Goal: Task Accomplishment & Management: Use online tool/utility

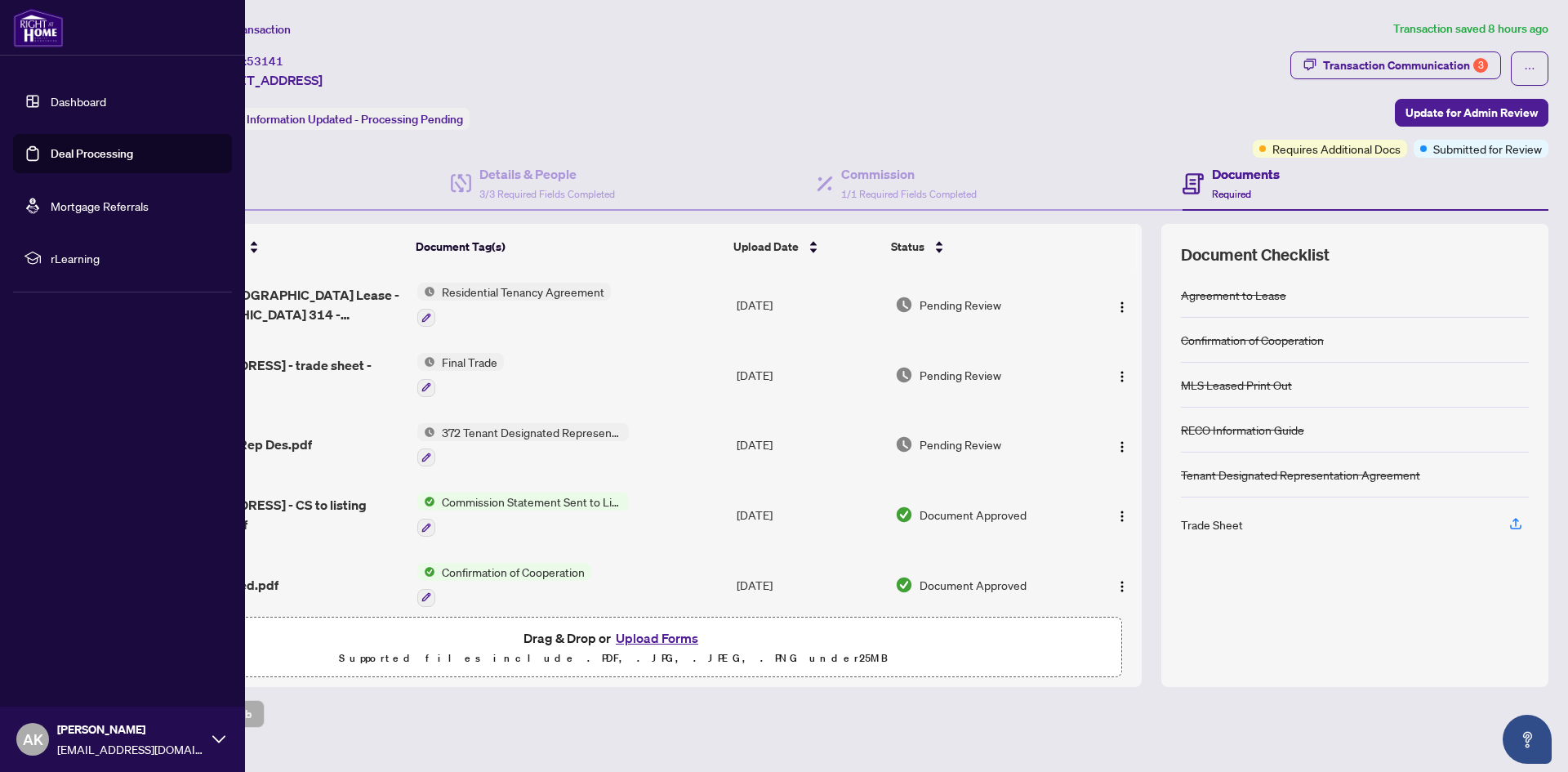
click at [51, 149] on link "Deal Processing" at bounding box center [92, 153] width 82 height 14
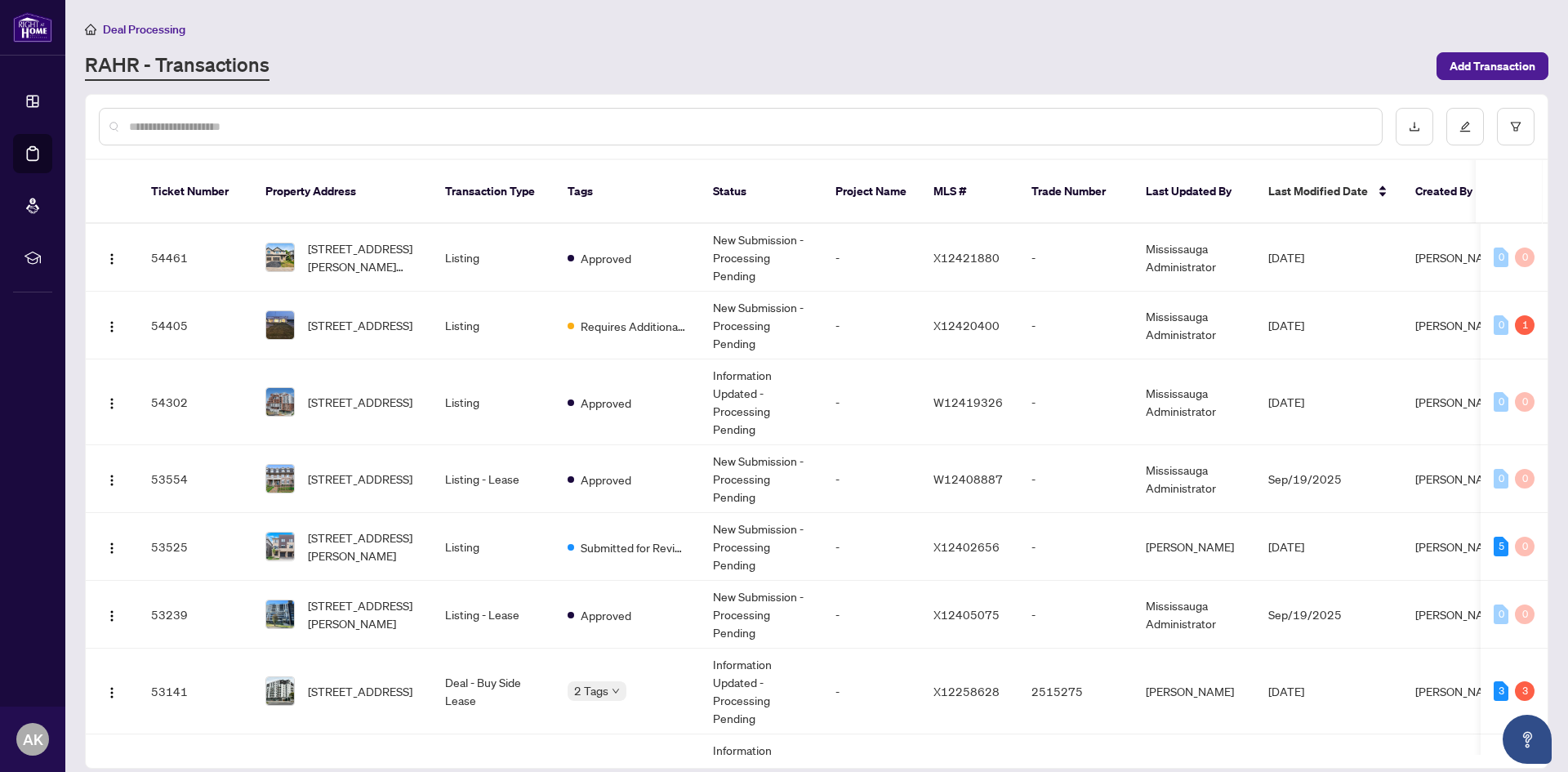
click at [321, 126] on input "text" at bounding box center [748, 126] width 1240 height 18
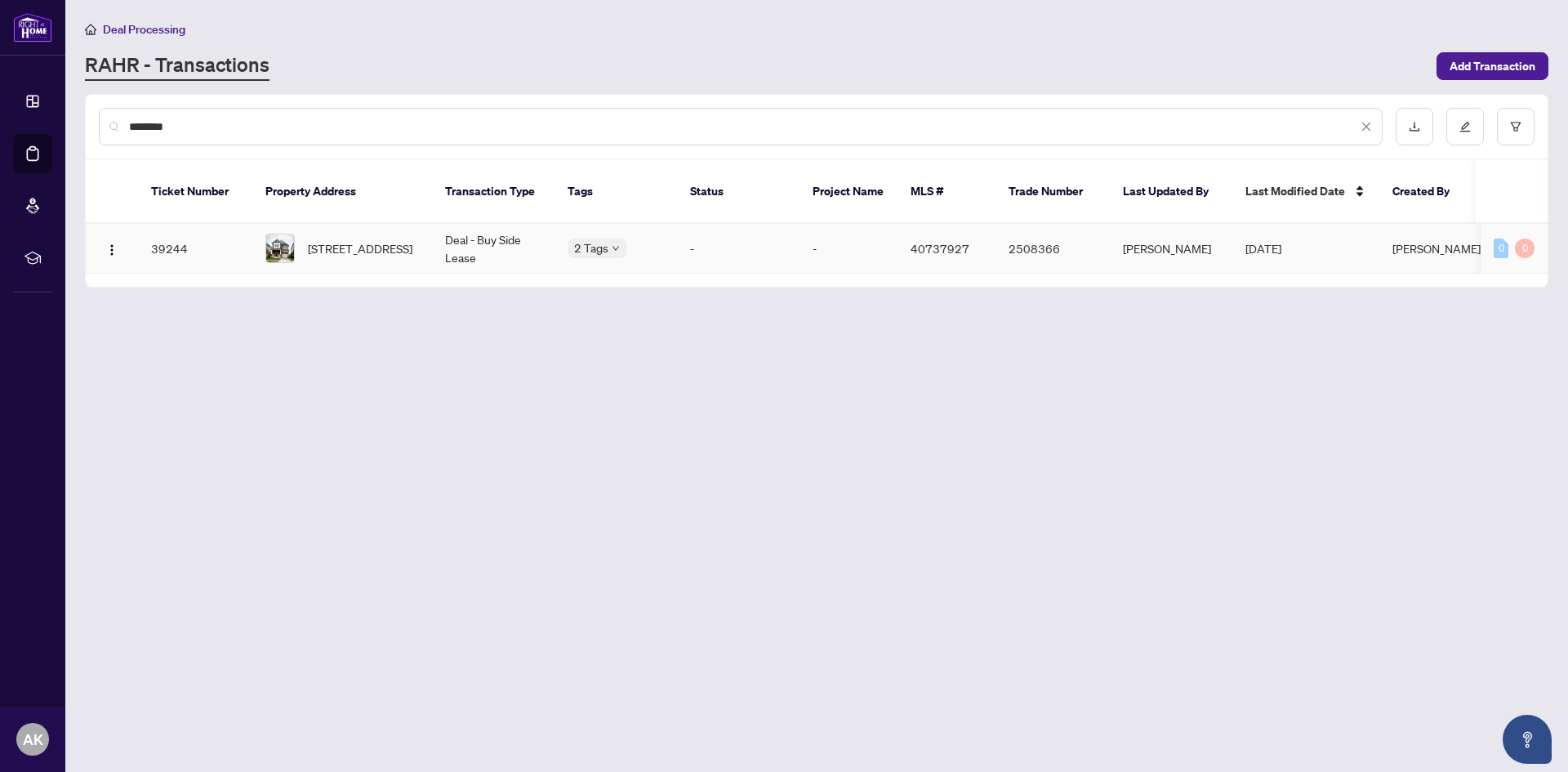
type input "********"
click at [606, 238] on div "2 Tags" at bounding box center [597, 247] width 58 height 19
click at [516, 225] on td "Deal - Buy Side Lease" at bounding box center [493, 248] width 123 height 50
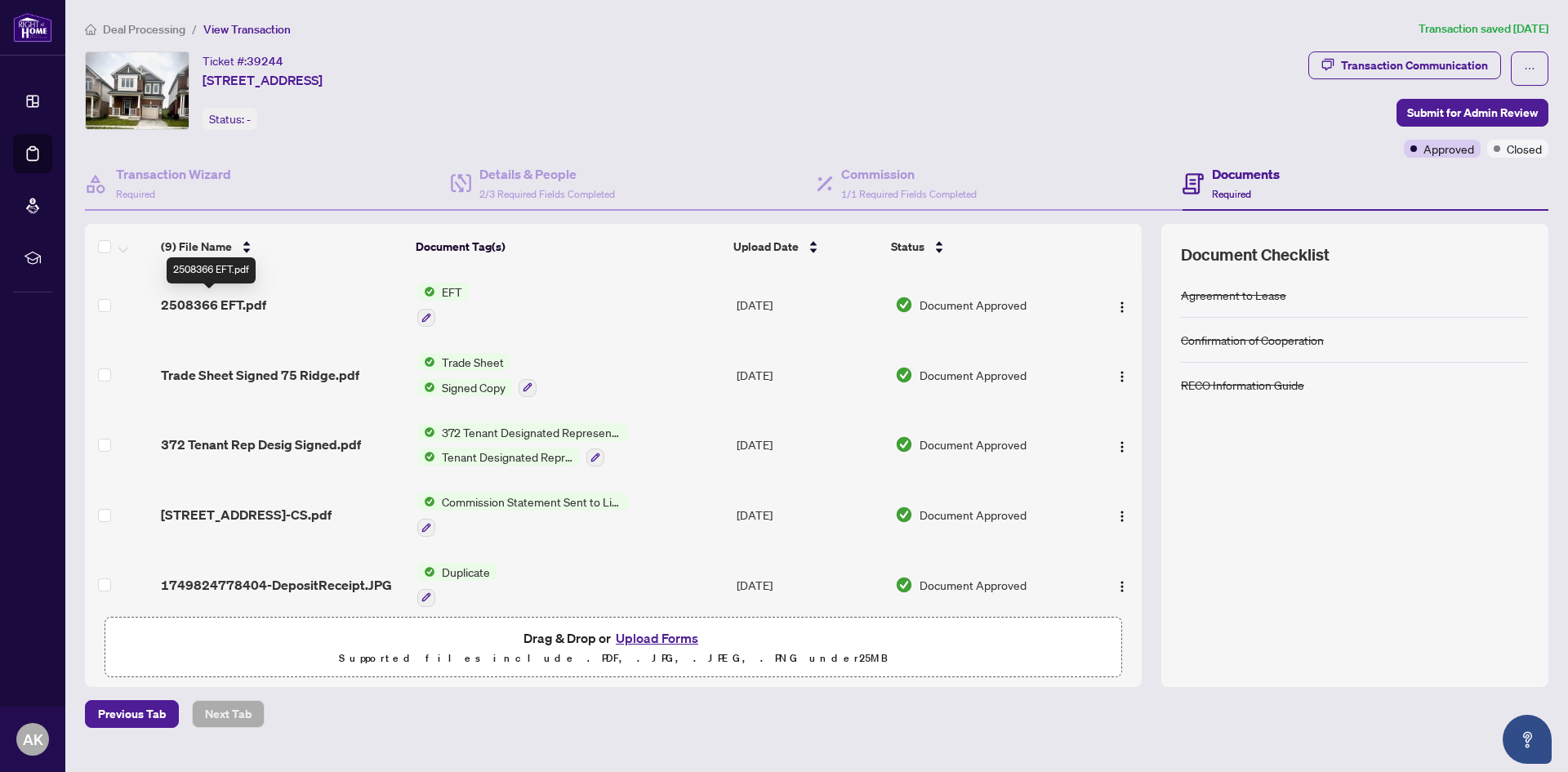
click at [234, 303] on span "2508366 EFT.pdf" at bounding box center [214, 304] width 105 height 19
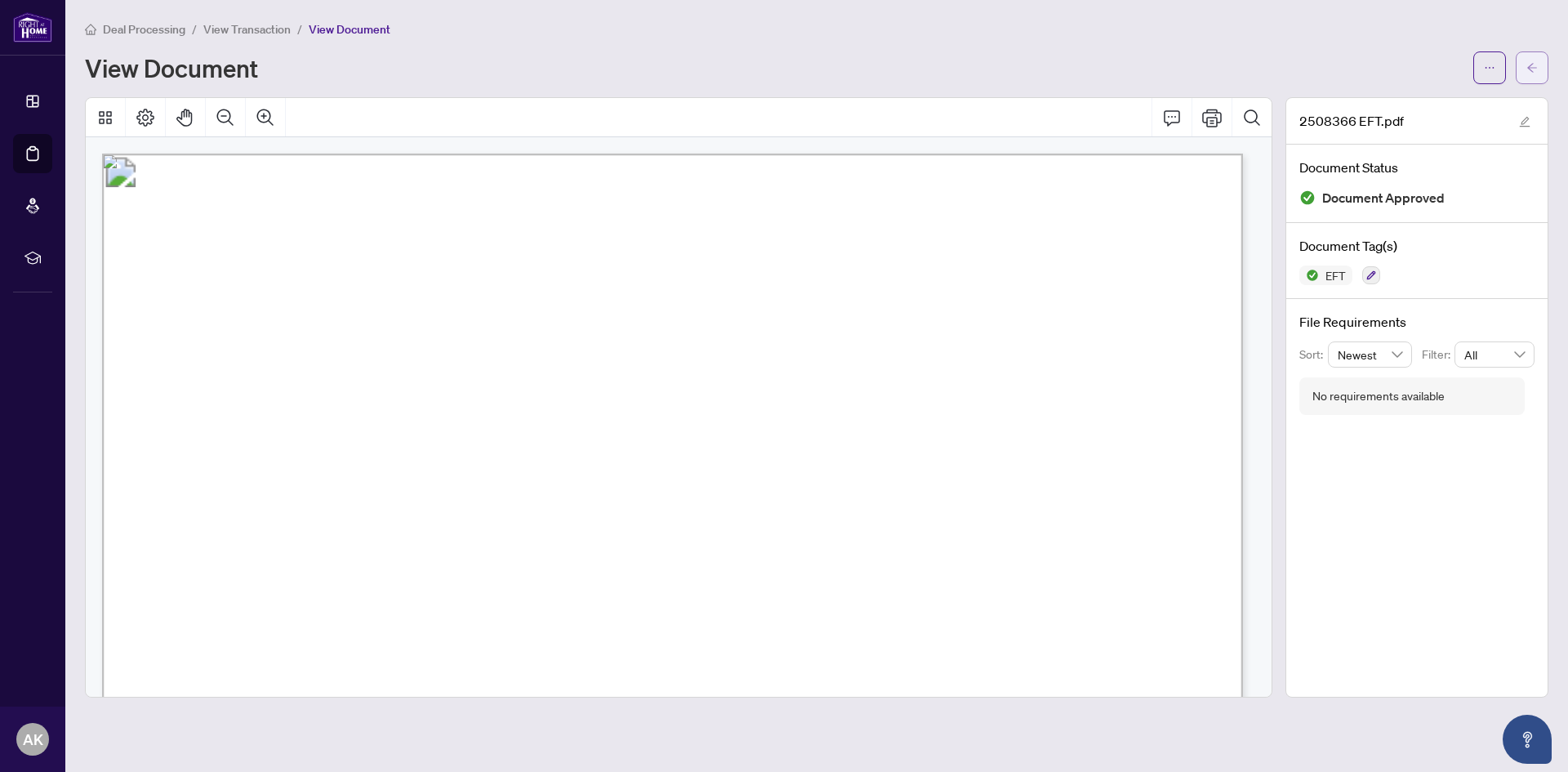
click at [1526, 60] on button "button" at bounding box center [1532, 68] width 33 height 33
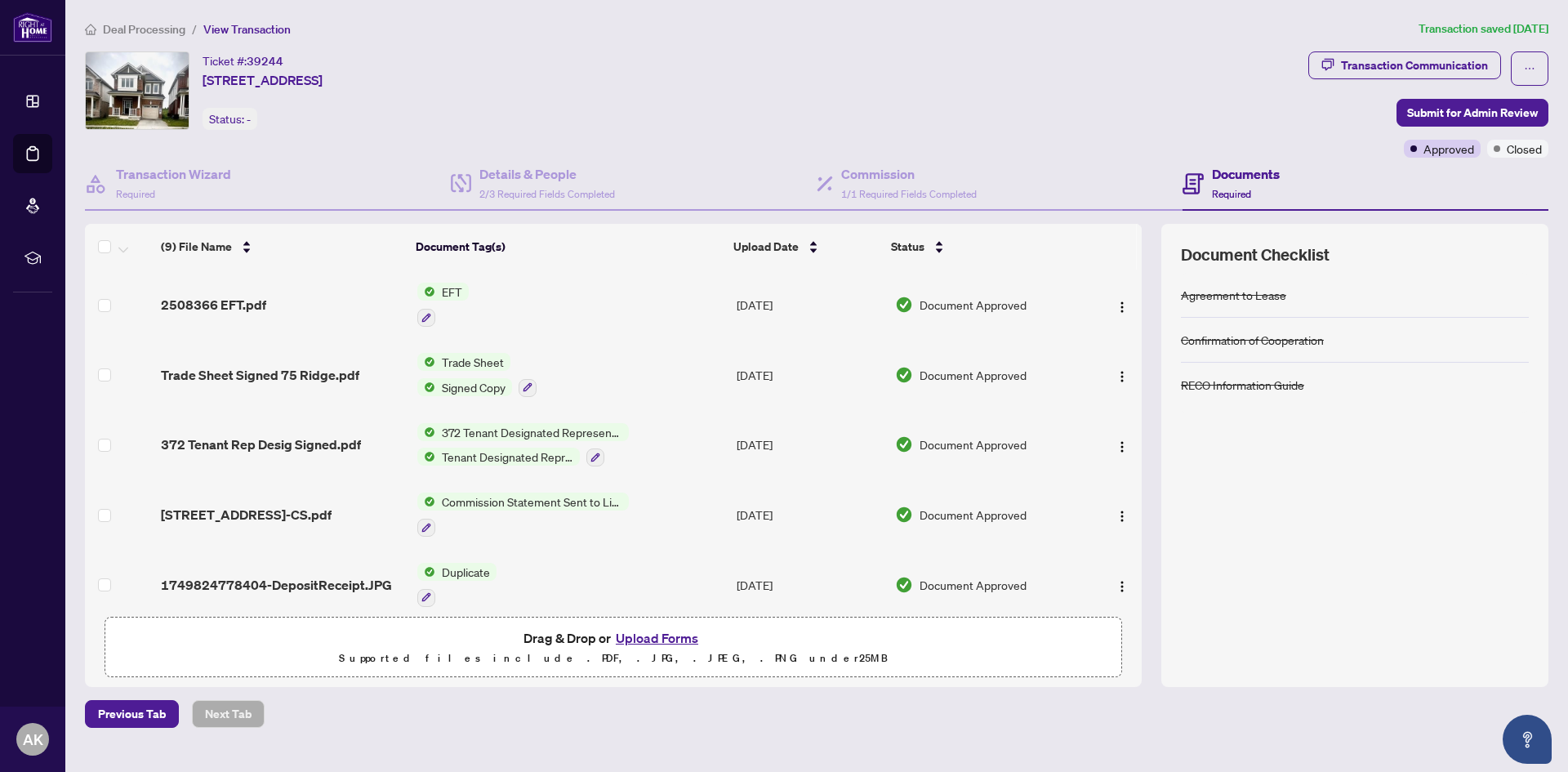
click at [327, 291] on td "2508366 EFT.pdf" at bounding box center [282, 304] width 256 height 70
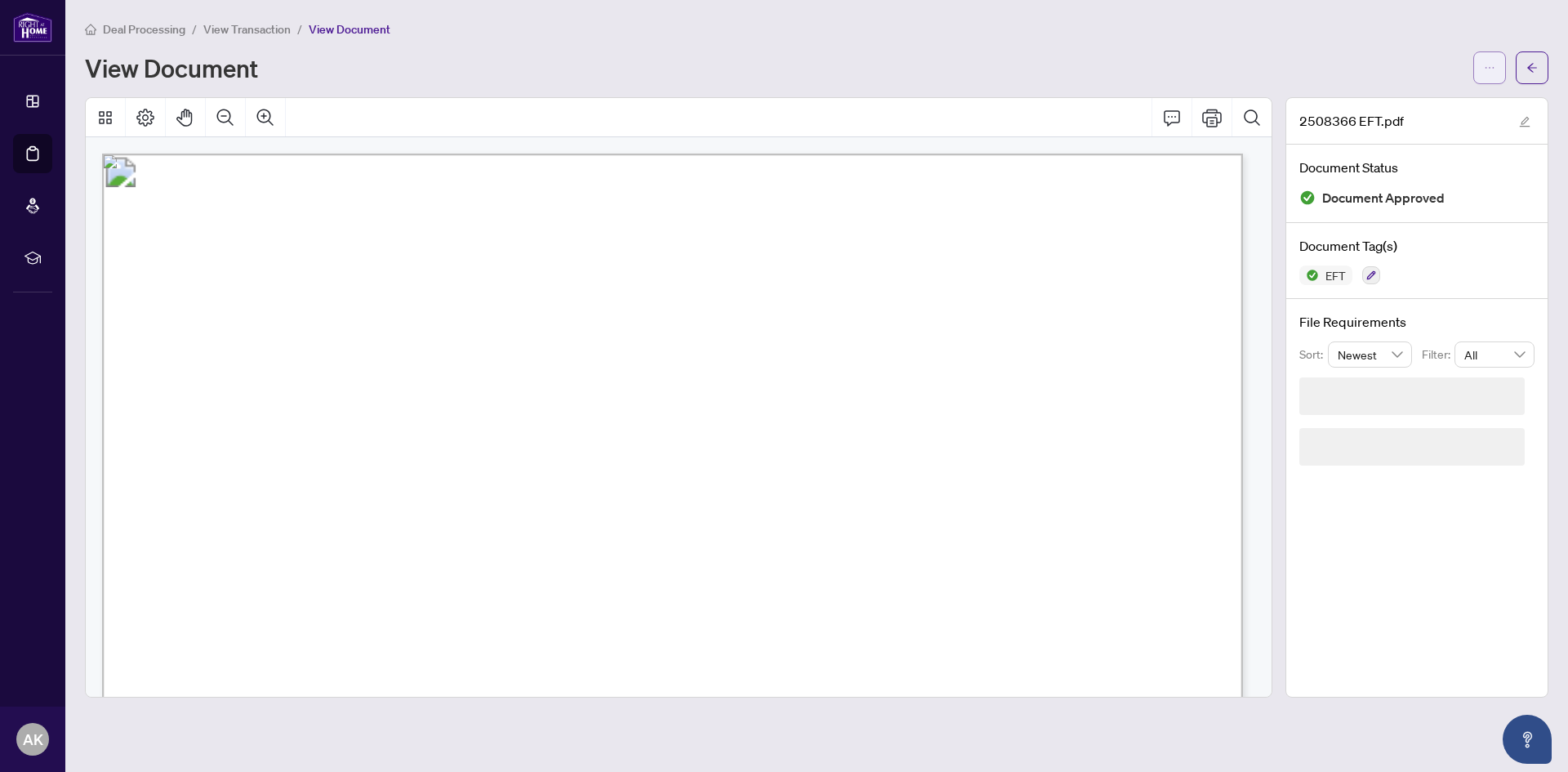
click at [1487, 62] on icon "ellipsis" at bounding box center [1489, 67] width 11 height 11
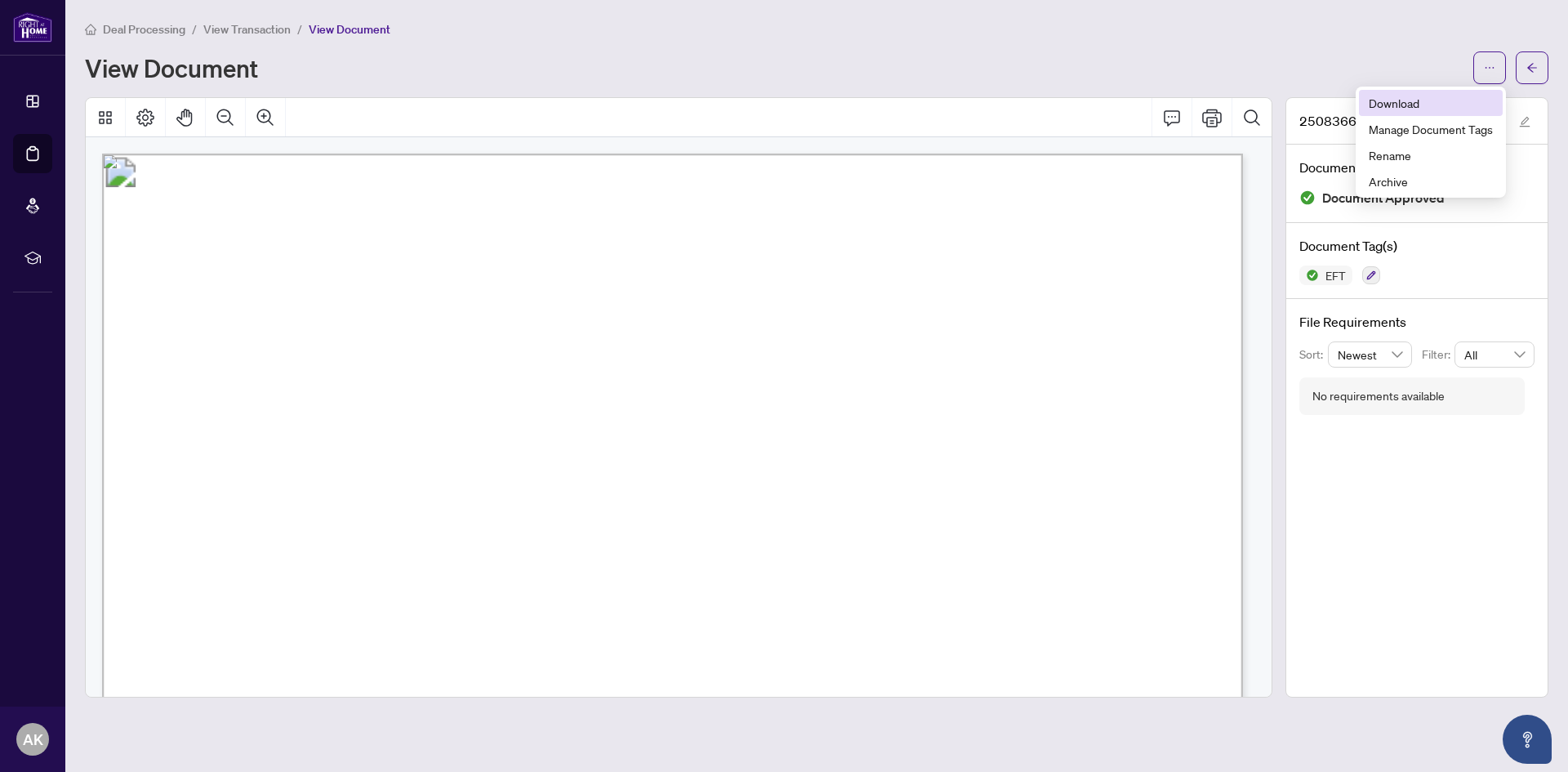
click at [1428, 103] on span "Download" at bounding box center [1431, 103] width 124 height 18
click at [390, 365] on span "[PERSON_NAME]" at bounding box center [329, 364] width 122 height 14
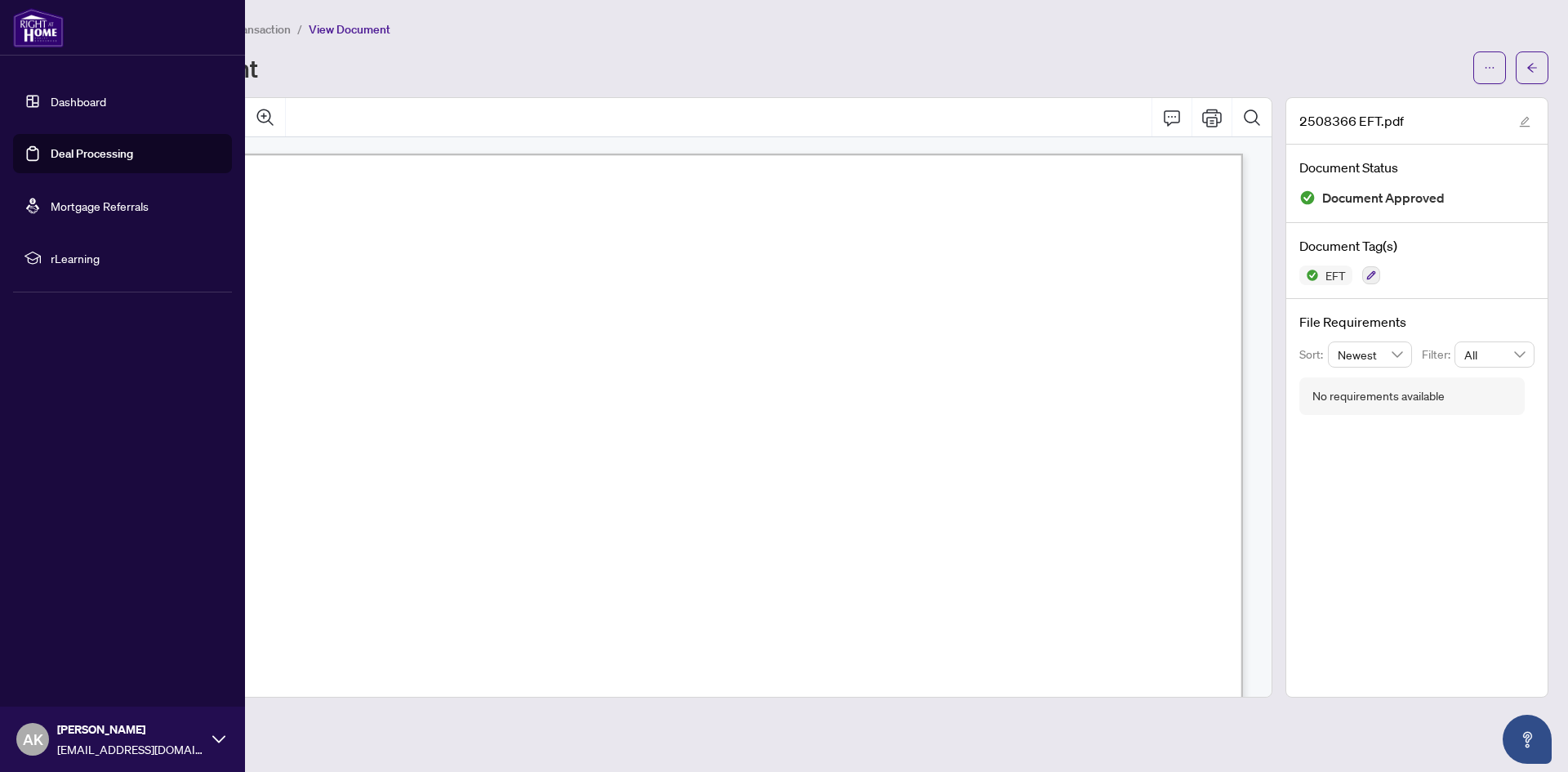
click at [72, 147] on link "Deal Processing" at bounding box center [92, 153] width 82 height 14
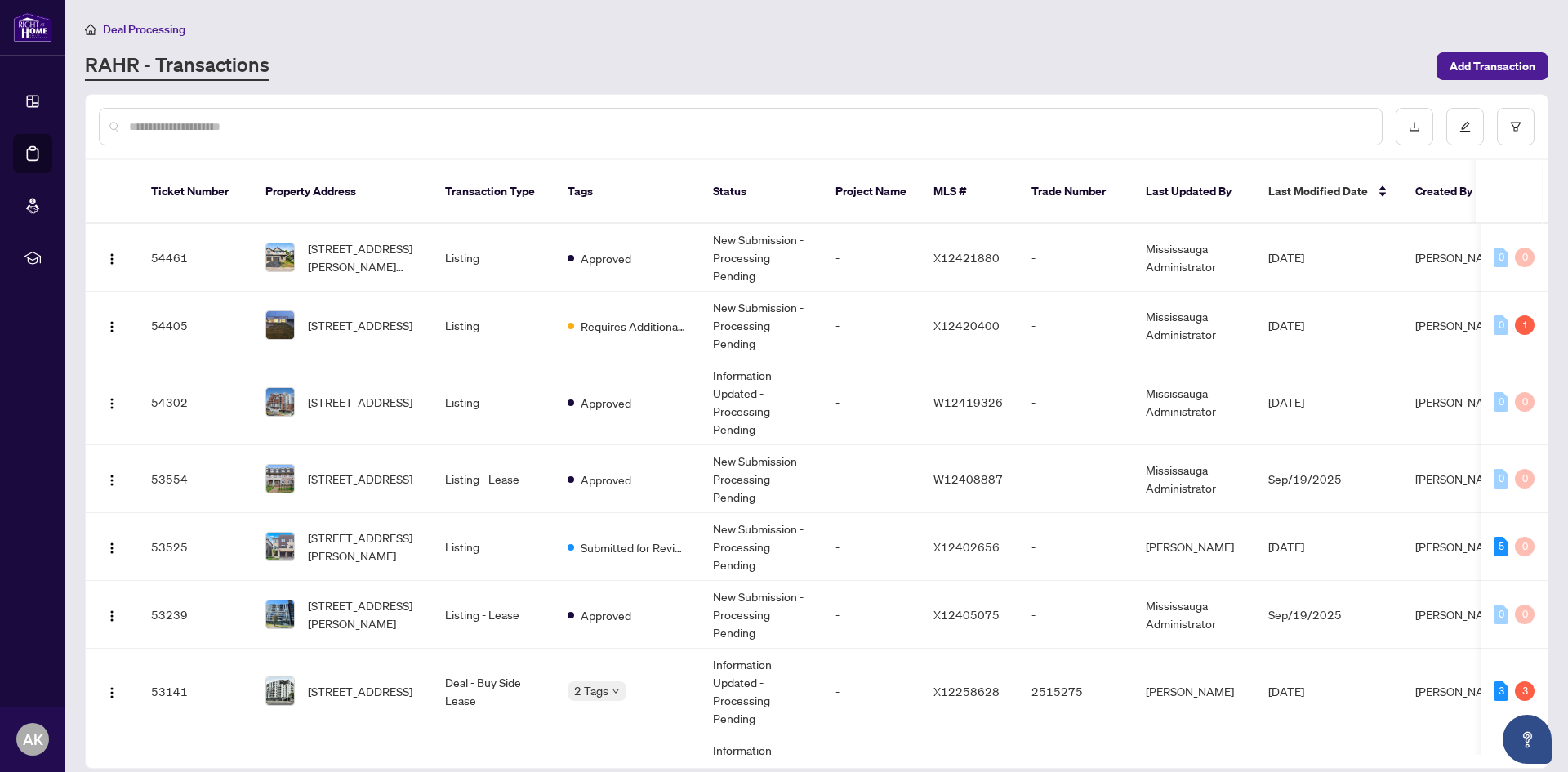
click at [223, 127] on input "text" at bounding box center [748, 126] width 1240 height 18
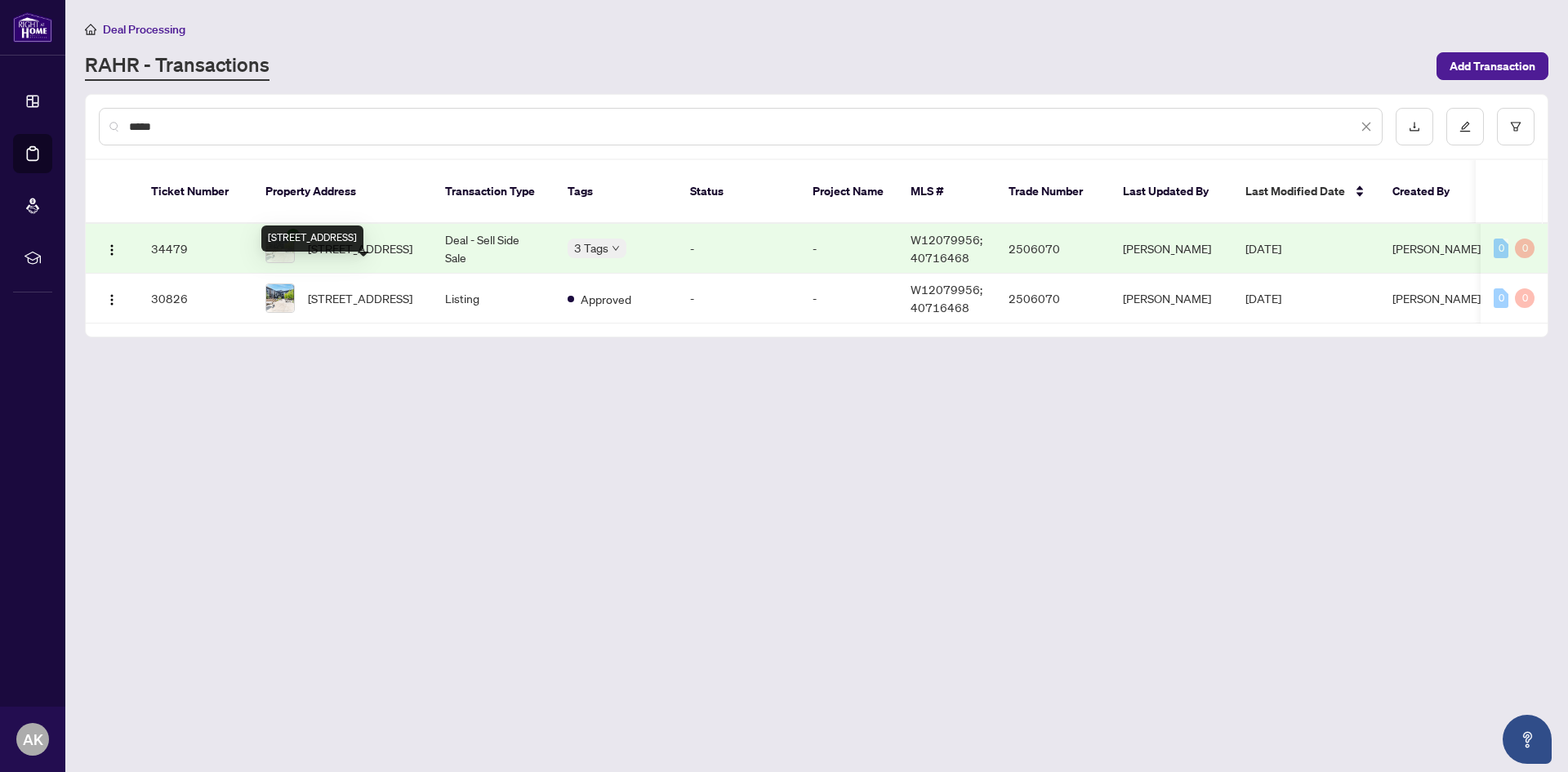
type input "*****"
click at [498, 225] on td "Deal - Sell Side Sale" at bounding box center [493, 248] width 123 height 50
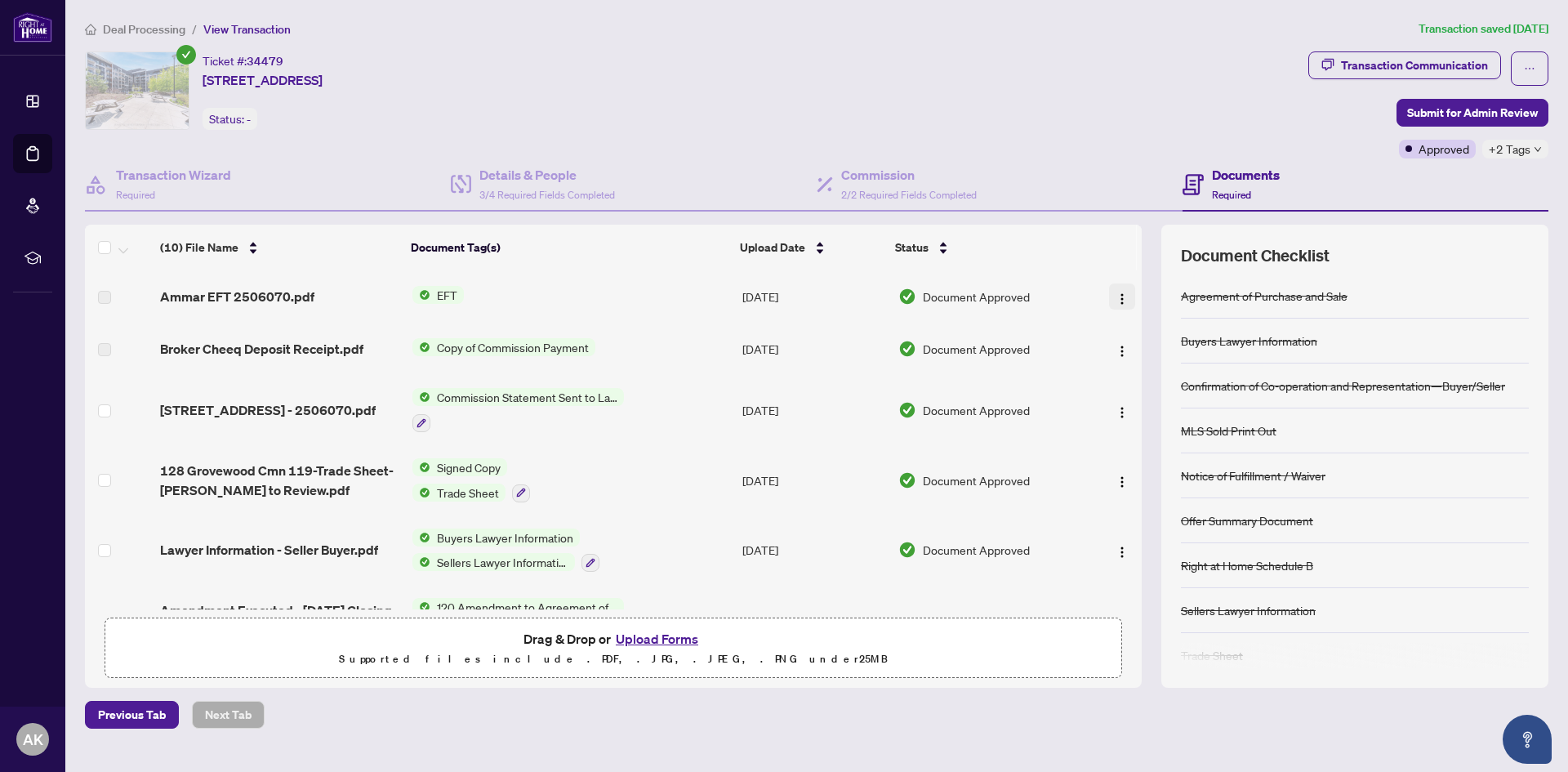
click at [1123, 300] on img "button" at bounding box center [1121, 298] width 13 height 13
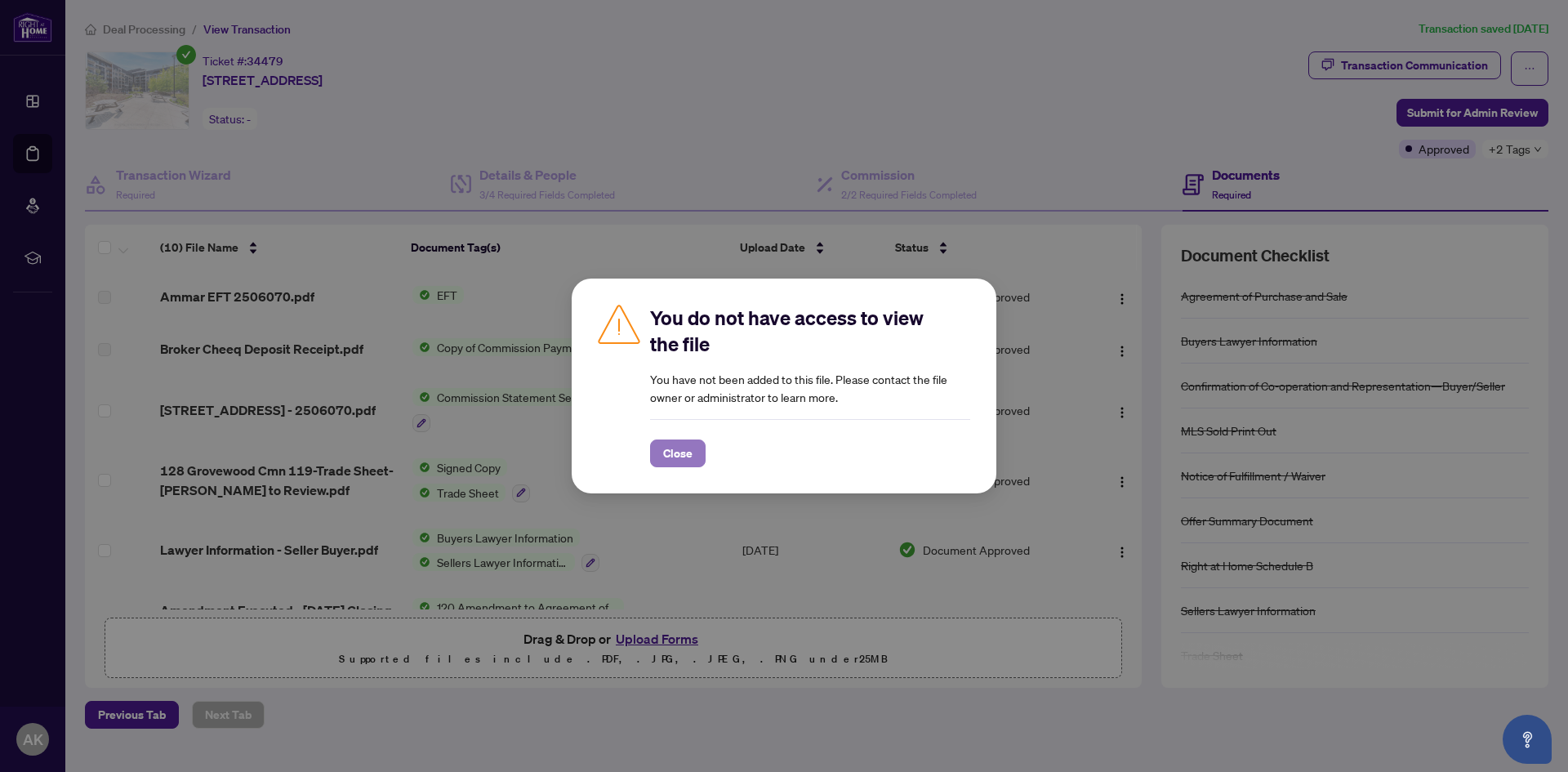
click at [682, 449] on span "Close" at bounding box center [677, 453] width 30 height 26
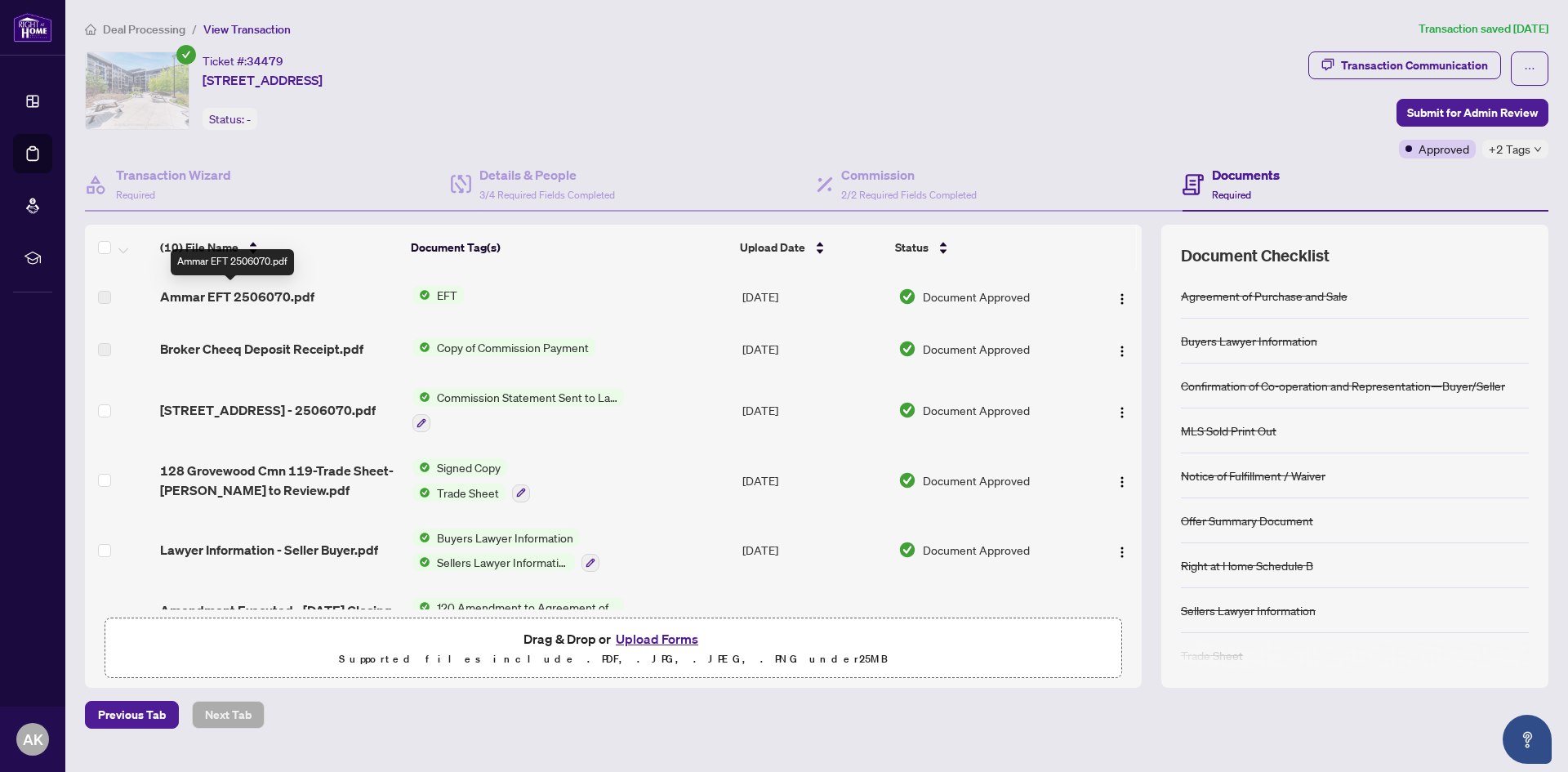
click at [265, 295] on span "Ammar EFT 2506070.pdf" at bounding box center [237, 296] width 154 height 19
click at [436, 292] on span "EFT" at bounding box center [448, 294] width 34 height 18
click at [441, 342] on span "EFT" at bounding box center [436, 347] width 180 height 18
click at [925, 288] on span "Document Approved" at bounding box center [976, 296] width 107 height 18
click at [1120, 292] on img "button" at bounding box center [1121, 298] width 13 height 13
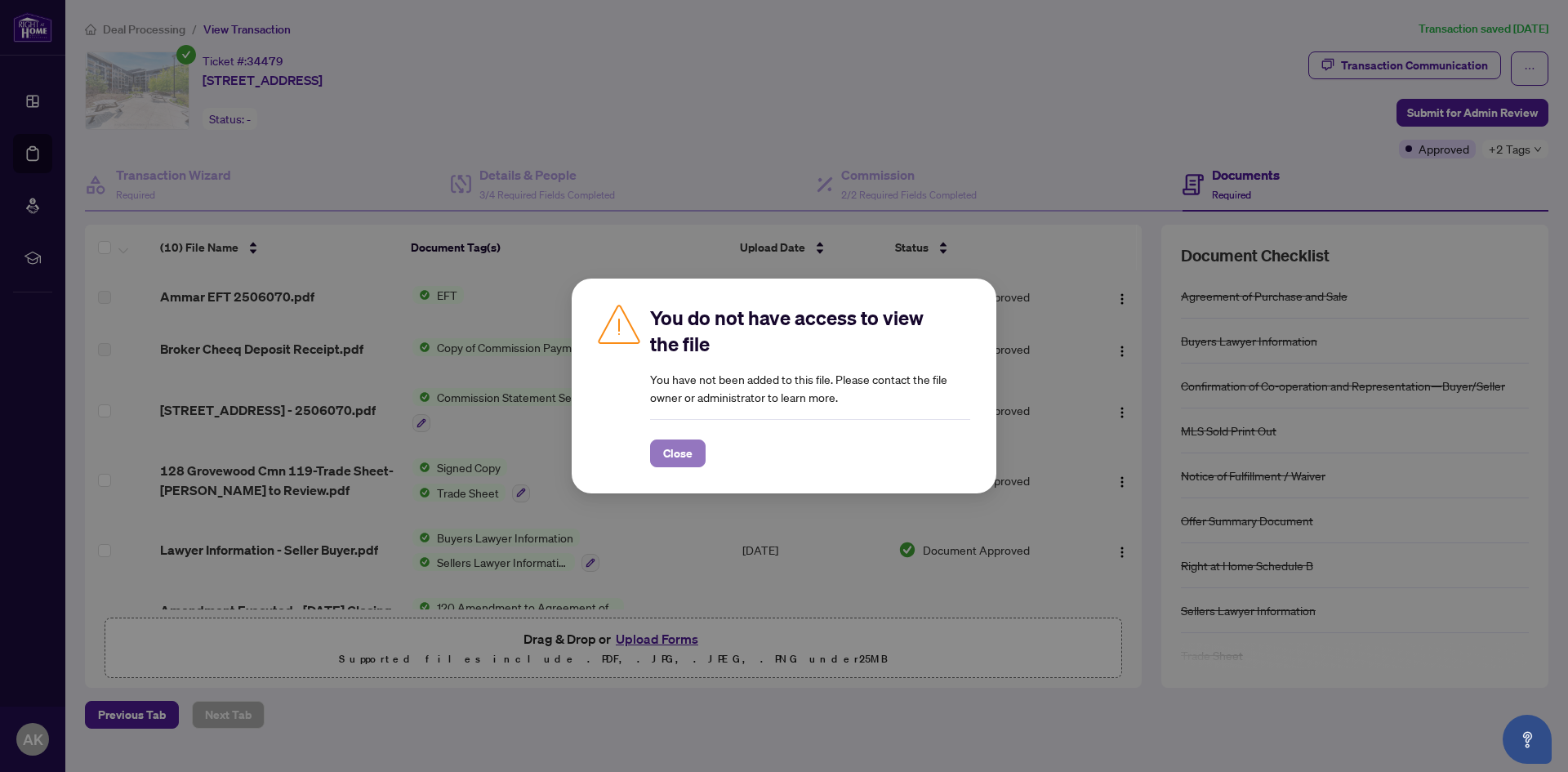
click at [669, 447] on span "Close" at bounding box center [677, 453] width 30 height 26
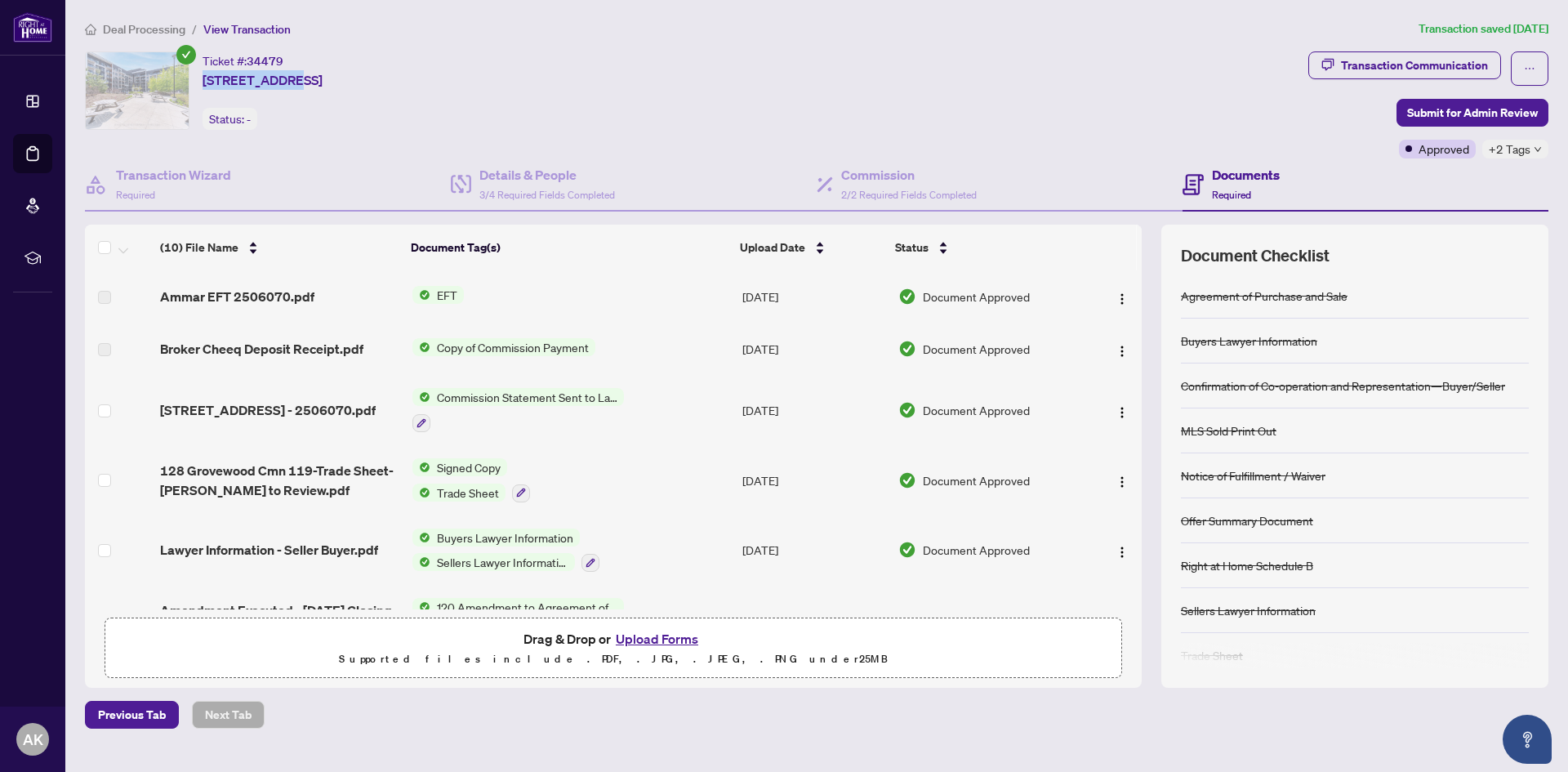
click at [281, 59] on div "Ticket #: 34479 [STREET_ADDRESS]" at bounding box center [263, 70] width 120 height 38
click at [323, 70] on span "[STREET_ADDRESS]" at bounding box center [263, 80] width 120 height 19
drag, startPoint x: 592, startPoint y: 84, endPoint x: 206, endPoint y: 57, distance: 386.9
click at [206, 57] on div "Ticket #: 34479 [STREET_ADDRESS] Status: -" at bounding box center [693, 91] width 1217 height 78
click at [323, 62] on div "Ticket #: 34479 [STREET_ADDRESS]" at bounding box center [263, 70] width 120 height 38
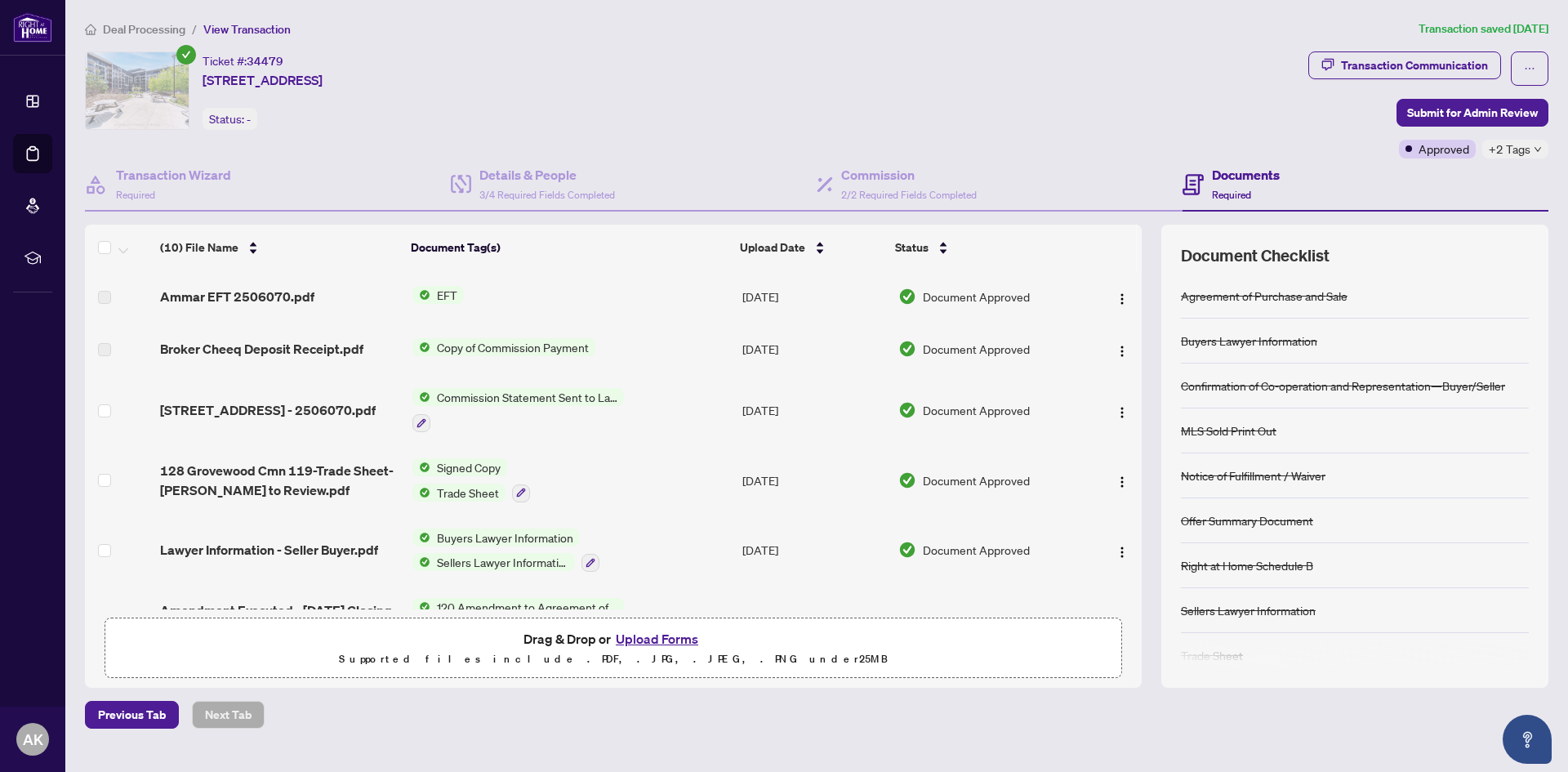
click at [583, 70] on div "Ticket #: 34479 [STREET_ADDRESS] Status: -" at bounding box center [693, 91] width 1217 height 78
click at [595, 78] on div "Ticket #: 34479 [STREET_ADDRESS] Status: -" at bounding box center [693, 91] width 1217 height 78
drag, startPoint x: 596, startPoint y: 78, endPoint x: 209, endPoint y: 63, distance: 387.3
click at [209, 63] on div "Ticket #: 34479 [STREET_ADDRESS] Status: -" at bounding box center [693, 91] width 1217 height 78
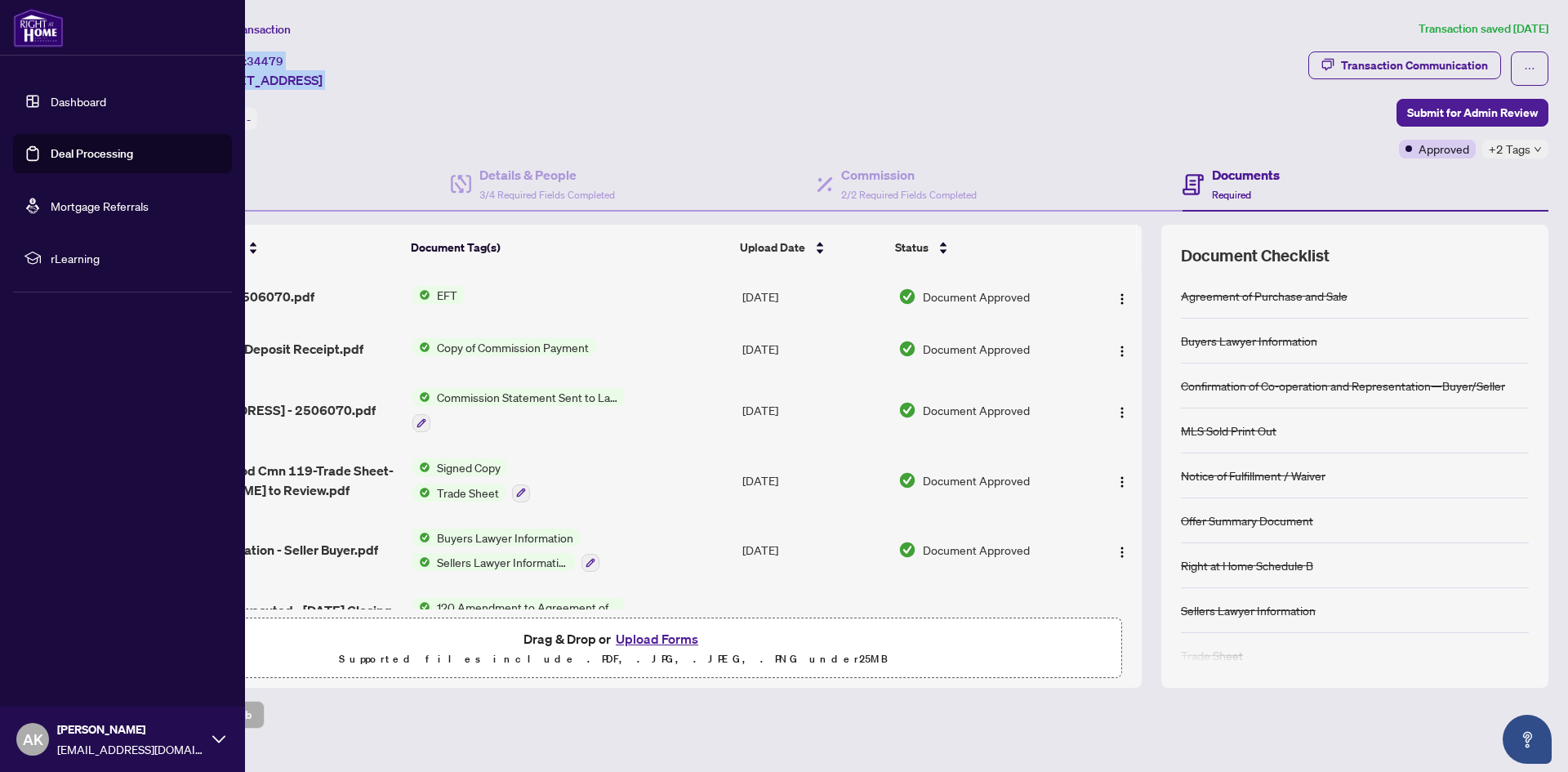
click at [56, 158] on link "Deal Processing" at bounding box center [92, 153] width 82 height 14
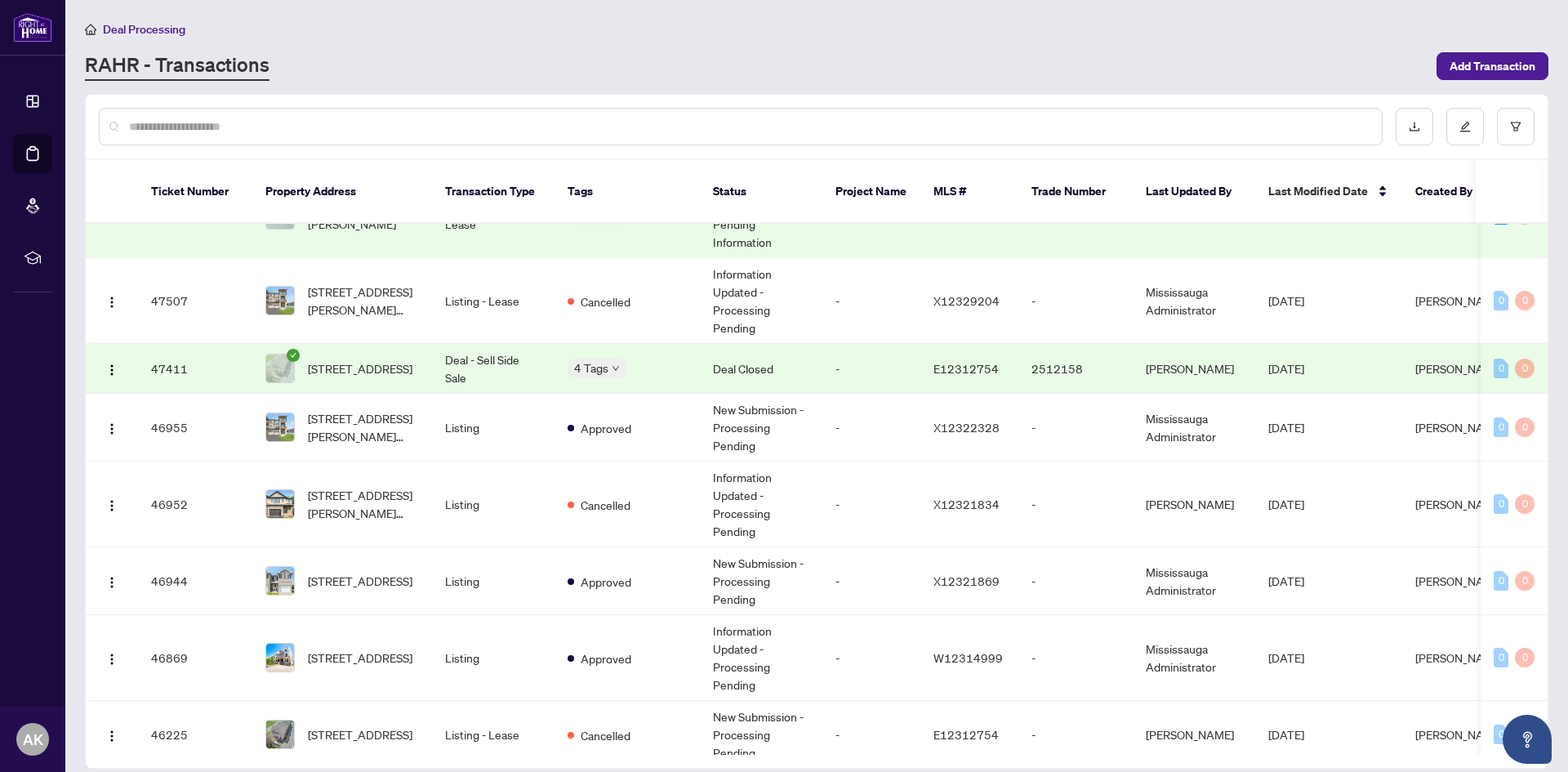
scroll to position [893, 0]
